Goal: Navigation & Orientation: Find specific page/section

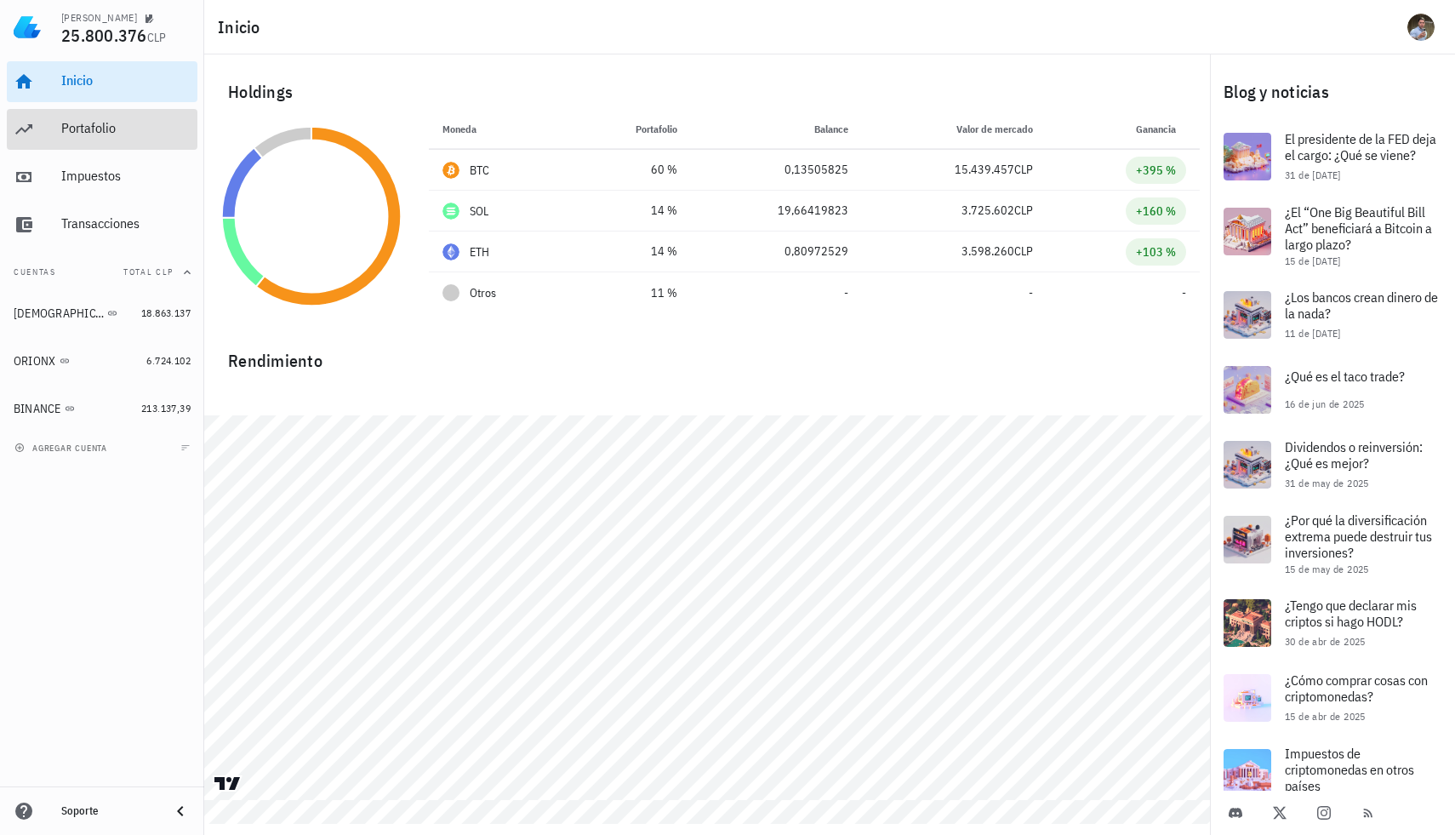
click at [137, 144] on div "Portafolio" at bounding box center [125, 129] width 129 height 38
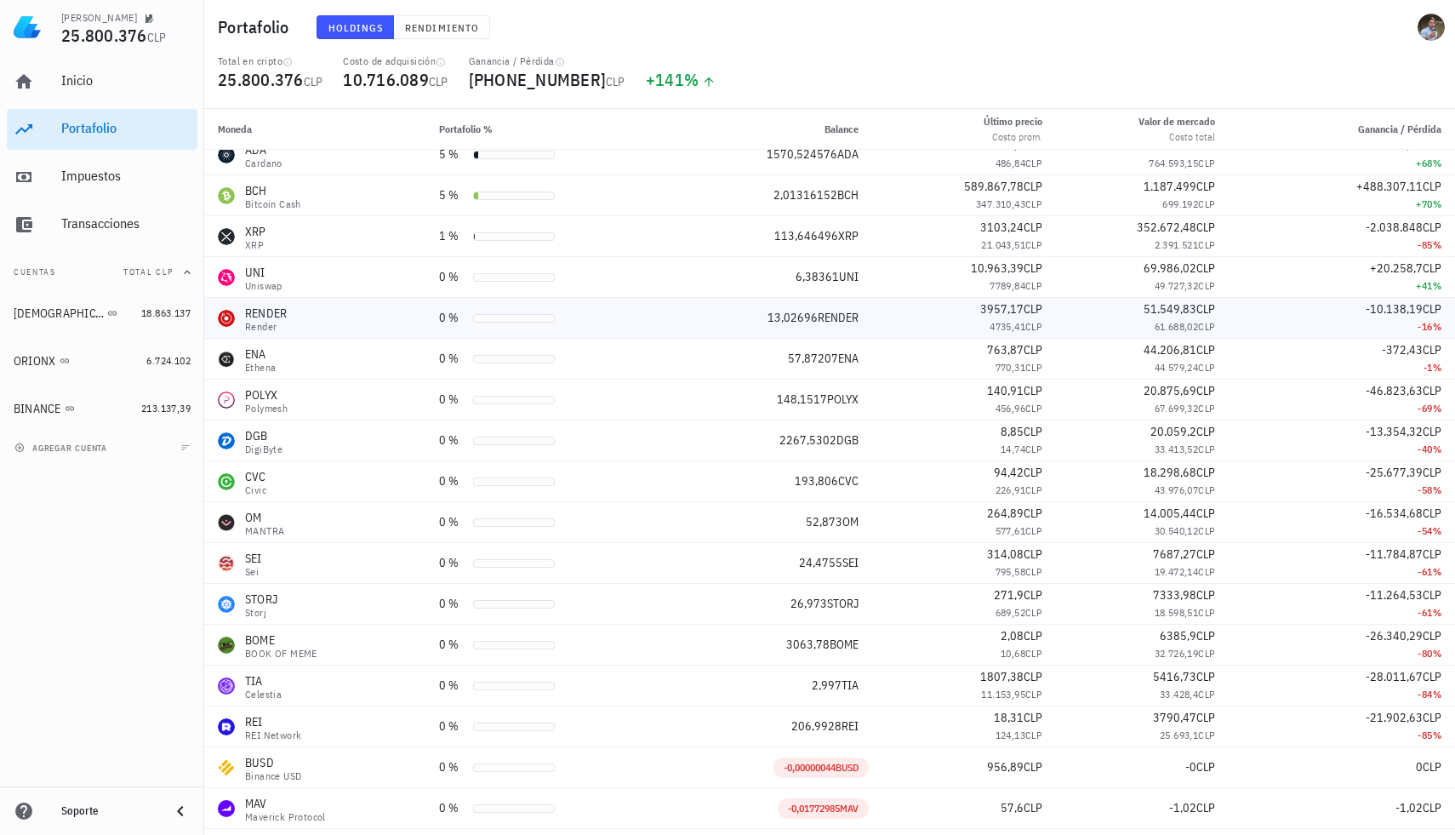
scroll to position [152, 0]
